Goal: Task Accomplishment & Management: Manage account settings

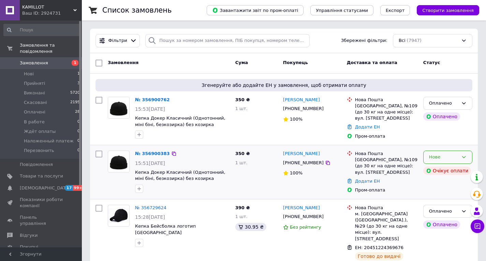
click at [442, 156] on div "Нове" at bounding box center [443, 157] width 29 height 7
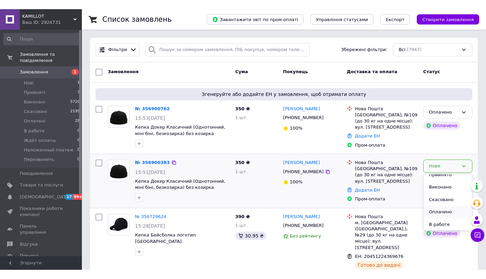
scroll to position [5, 0]
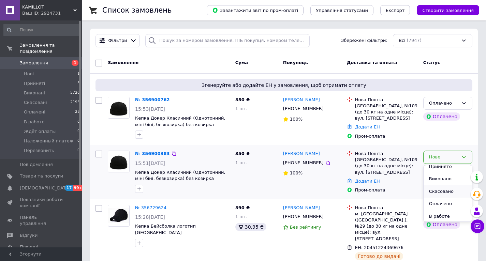
click at [448, 191] on li "Скасовано" at bounding box center [447, 191] width 48 height 13
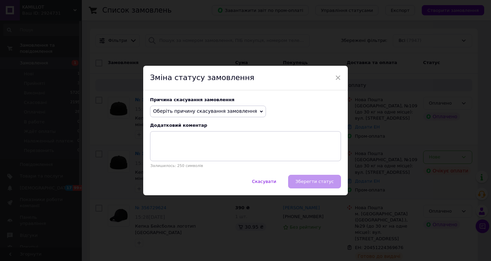
click at [224, 111] on span "Оберіть причину скасування замовлення" at bounding box center [205, 110] width 104 height 5
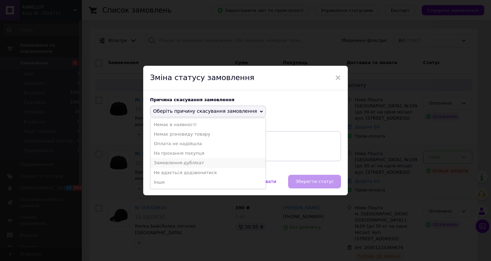
click at [205, 161] on li "Замовлення-дублікат" at bounding box center [207, 163] width 115 height 10
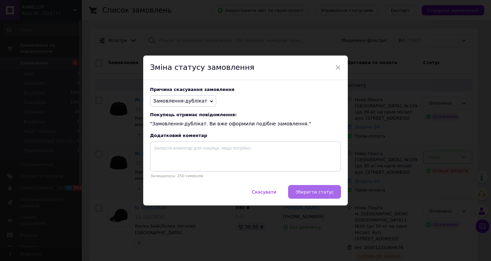
click at [318, 191] on span "Зберегти статус" at bounding box center [314, 191] width 39 height 5
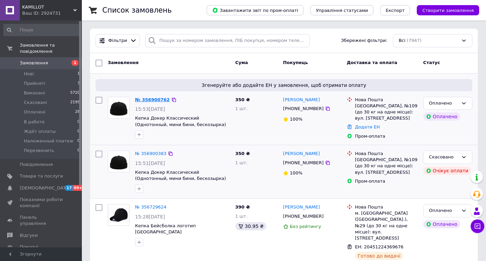
click at [160, 97] on link "№ 356900762" at bounding box center [152, 99] width 35 height 5
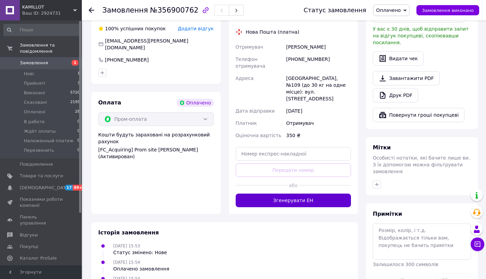
click at [321, 194] on button "Згенерувати ЕН" at bounding box center [294, 201] width 116 height 14
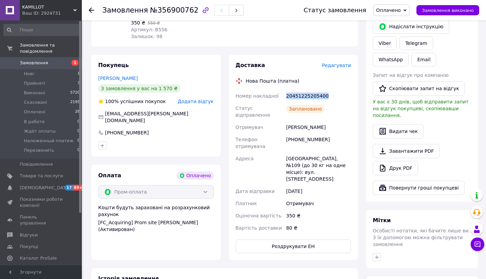
scroll to position [220, 0]
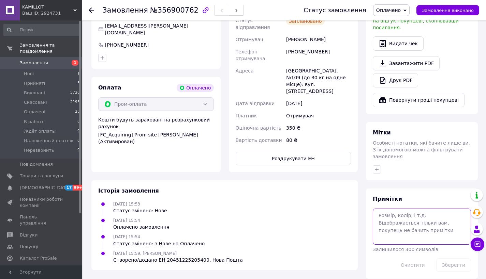
click at [432, 228] on textarea at bounding box center [422, 227] width 98 height 36
paste textarea "20451225205400"
type textarea "20451225205400"
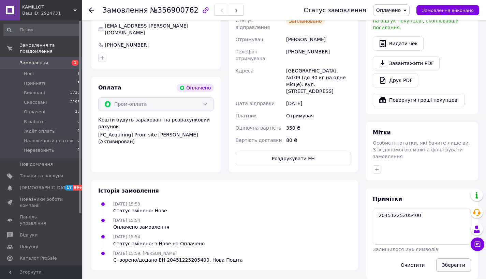
click at [450, 259] on button "Зберегти" at bounding box center [453, 266] width 35 height 14
click at [44, 6] on span "KAMILLOT" at bounding box center [47, 7] width 51 height 6
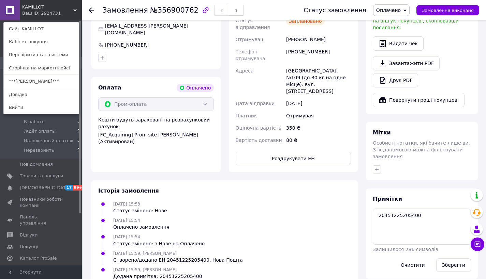
click at [37, 79] on link "***[PERSON_NAME]***" at bounding box center [41, 81] width 75 height 13
